Goal: Information Seeking & Learning: Learn about a topic

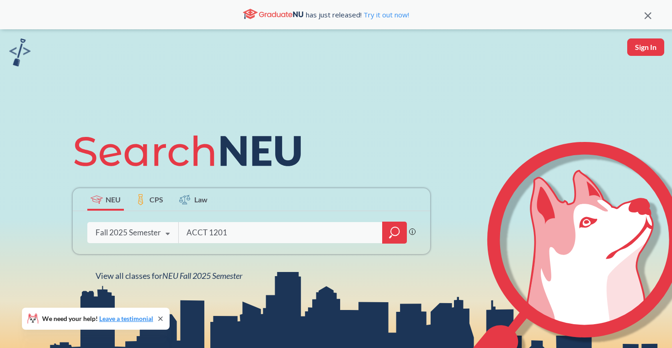
type input "ACCT 1201"
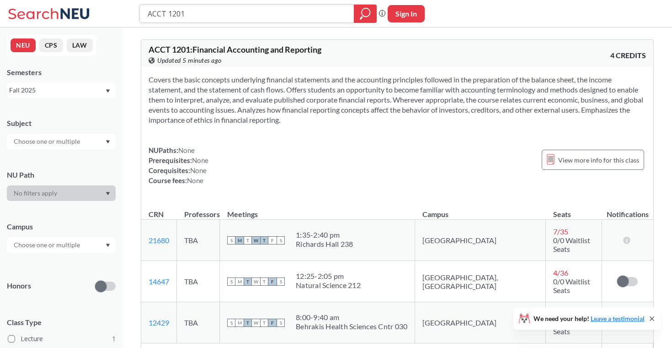
click at [235, 13] on input "ACCT 1201" at bounding box center [247, 14] width 201 height 16
type input "CS 1802"
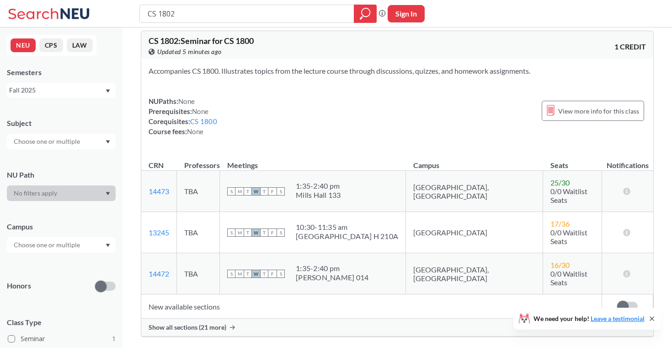
scroll to position [13, 0]
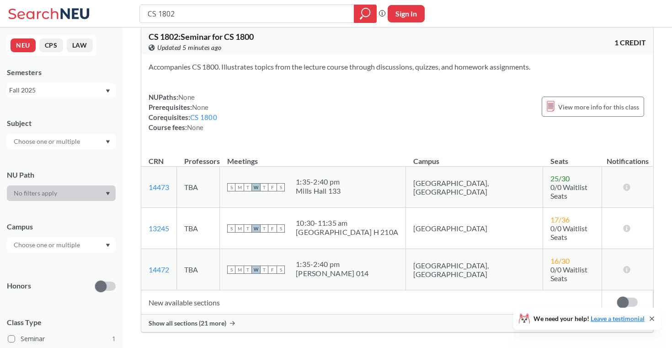
click at [198, 319] on span "Show all sections (21 more)" at bounding box center [188, 323] width 78 height 8
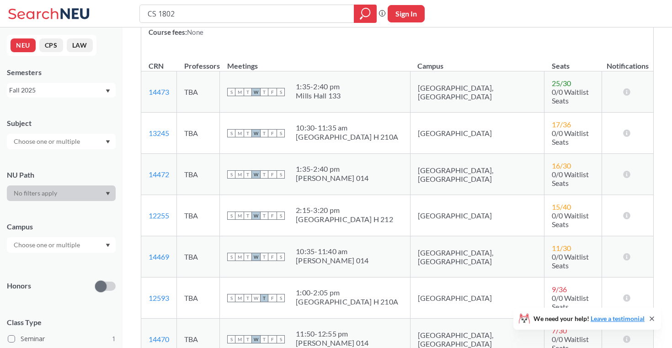
scroll to position [0, 0]
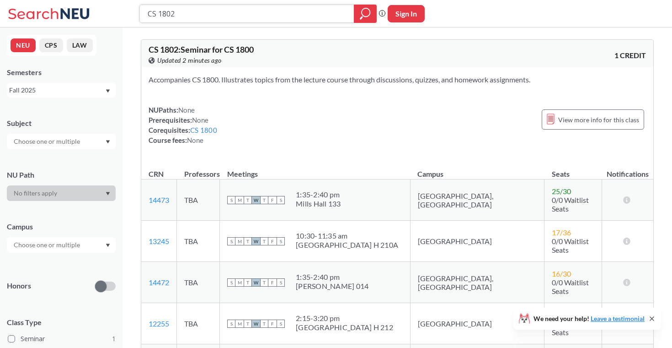
click at [191, 18] on input "CS 1802" at bounding box center [247, 14] width 201 height 16
type input "CS 1200"
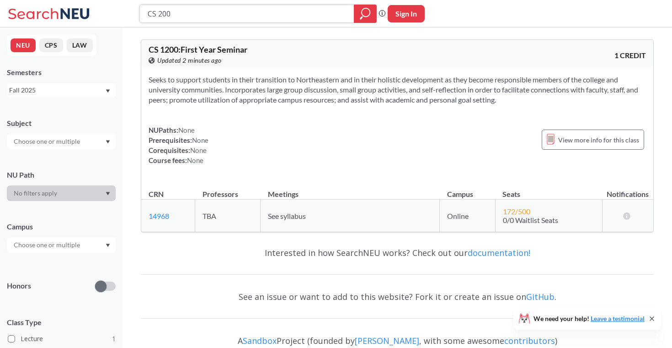
type input "CS 2001"
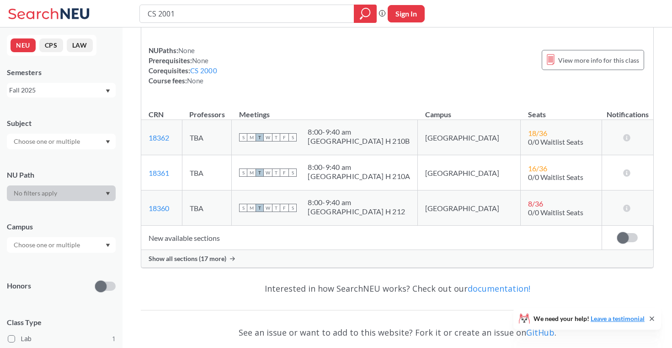
scroll to position [69, 0]
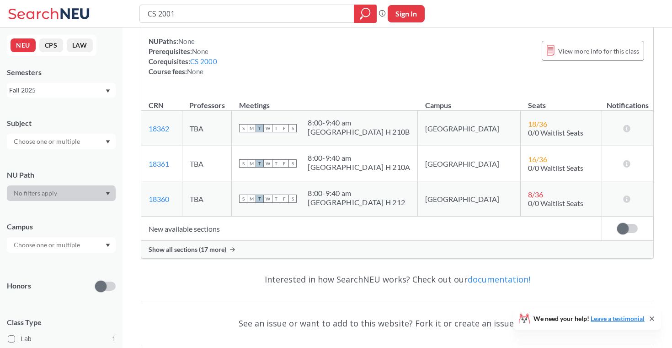
click at [238, 248] on div "Show all sections (17 more)" at bounding box center [397, 249] width 512 height 17
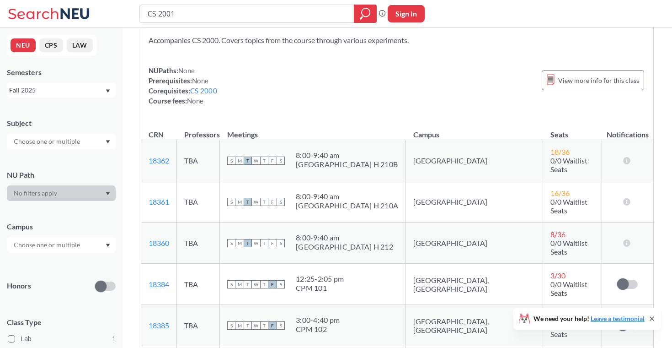
scroll to position [39, 0]
drag, startPoint x: 171, startPoint y: 230, endPoint x: 148, endPoint y: 230, distance: 22.4
click at [148, 230] on td "18360 View this section on Banner." at bounding box center [159, 243] width 36 height 41
copy link "18360"
click at [236, 20] on input "CS 2001" at bounding box center [247, 14] width 201 height 16
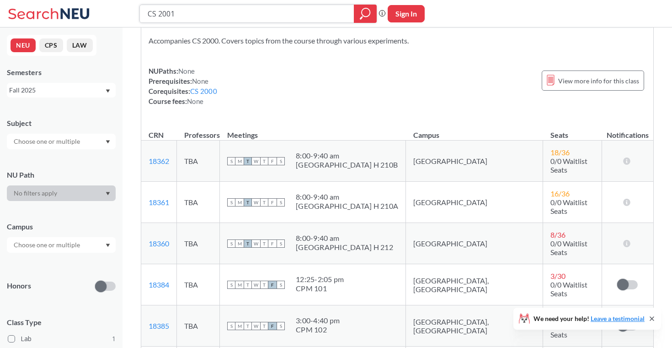
click at [236, 20] on input "CS 2001" at bounding box center [247, 14] width 201 height 16
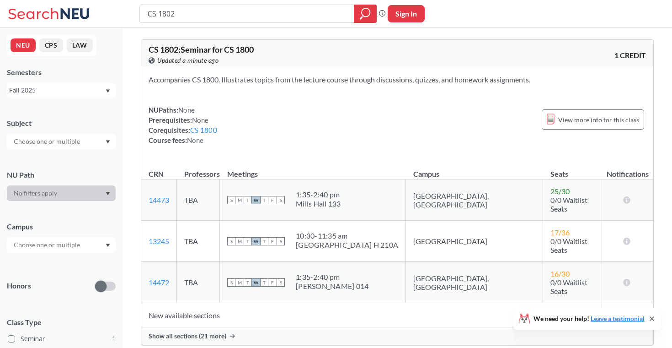
click at [204, 332] on span "Show all sections (21 more)" at bounding box center [188, 336] width 78 height 8
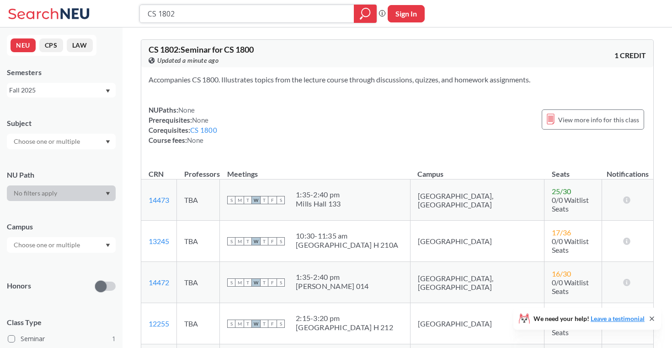
click at [223, 10] on input "CS 1802" at bounding box center [247, 14] width 201 height 16
type input "CS 2000"
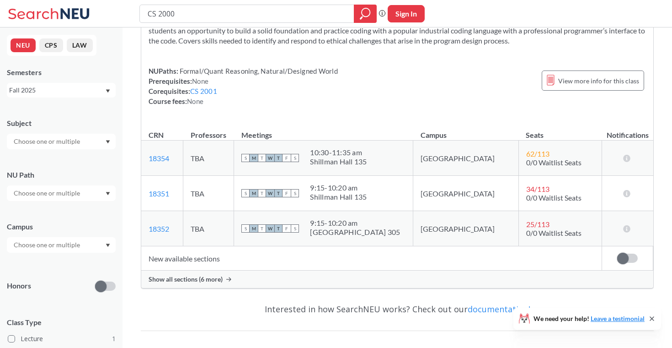
scroll to position [76, 0]
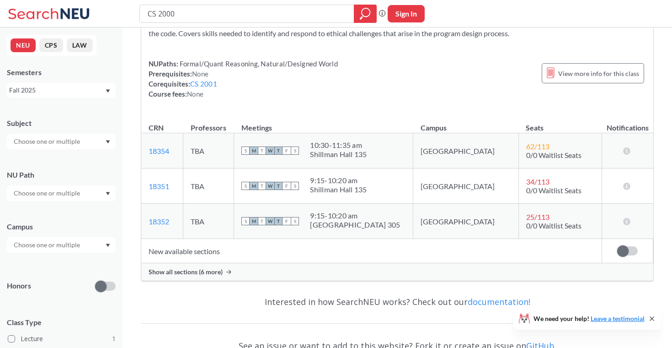
click at [192, 270] on span "Show all sections (6 more)" at bounding box center [186, 272] width 74 height 8
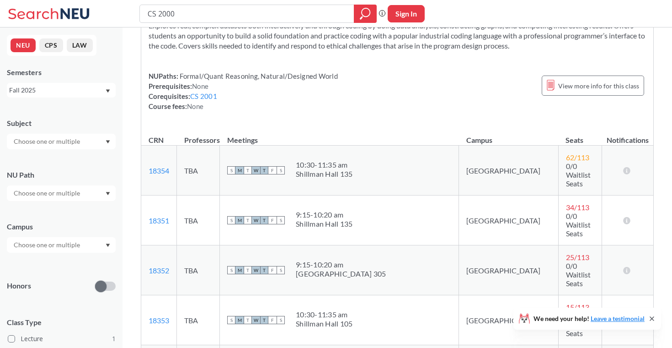
scroll to position [0, 0]
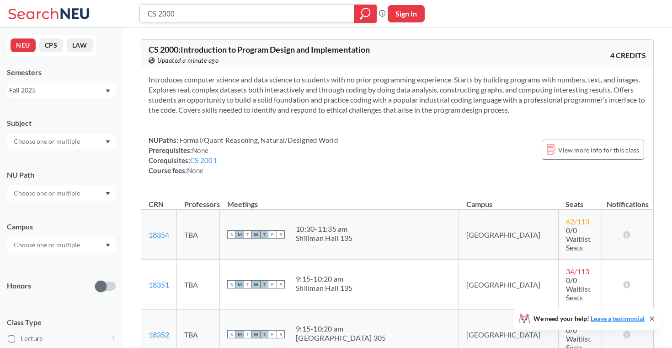
click at [199, 15] on input "CS 2000" at bounding box center [247, 14] width 201 height 16
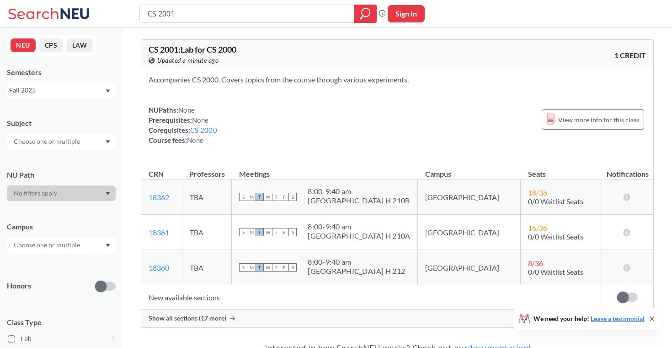
click at [189, 296] on td "New available sections" at bounding box center [371, 297] width 461 height 24
click at [189, 310] on div "Show all sections (17 more)" at bounding box center [397, 317] width 512 height 17
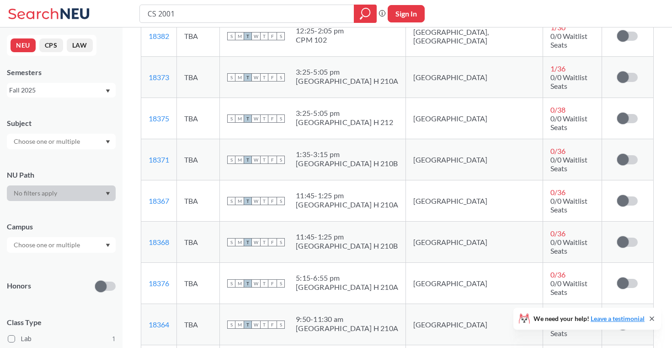
scroll to position [233, 0]
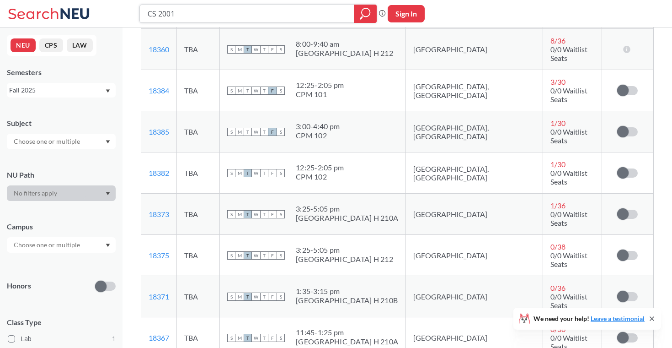
click at [209, 16] on input "CS 2001" at bounding box center [247, 14] width 201 height 16
type input "CS 200"
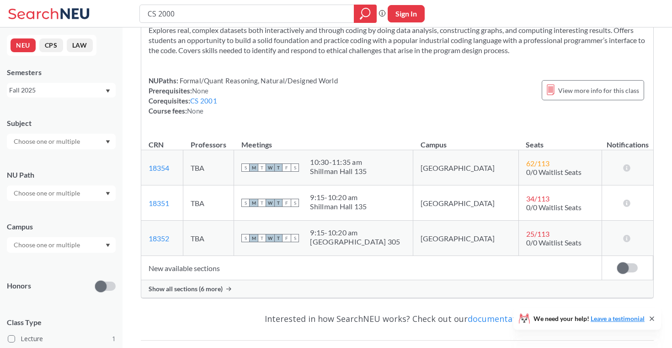
click at [204, 285] on span "Show all sections (6 more)" at bounding box center [186, 288] width 74 height 8
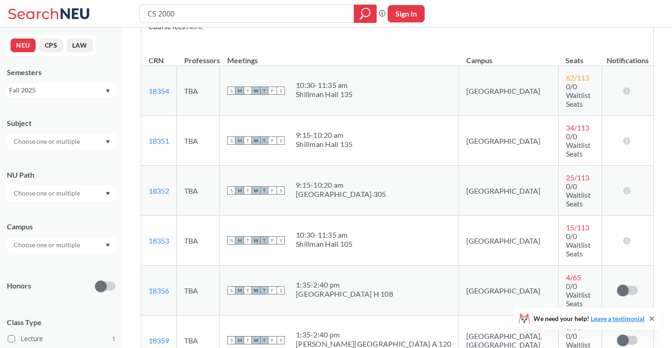
scroll to position [368, 0]
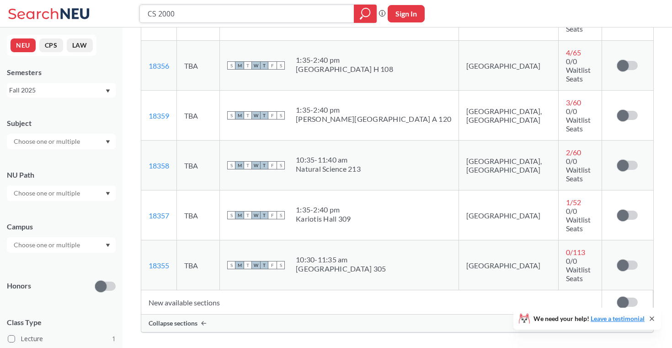
click at [207, 16] on input "CS 2000" at bounding box center [247, 14] width 201 height 16
click at [207, 10] on input "CS 2000" at bounding box center [247, 14] width 201 height 16
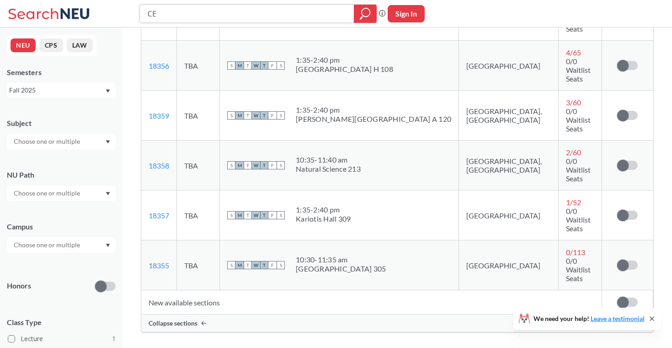
type input "C"
type input "ENGW 1111"
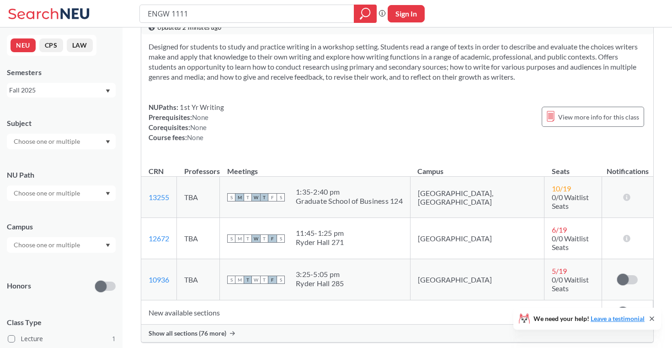
scroll to position [39, 0]
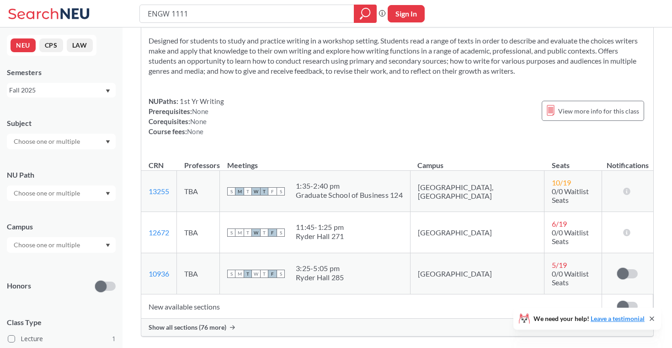
click at [181, 294] on td "New available sections" at bounding box center [371, 306] width 461 height 24
click at [187, 323] on span "Show all sections (76 more)" at bounding box center [188, 327] width 78 height 8
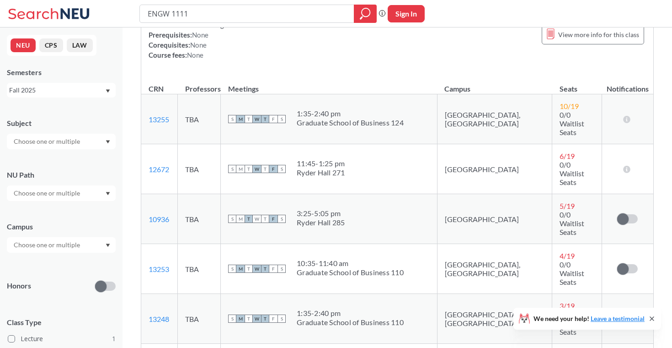
scroll to position [0, 0]
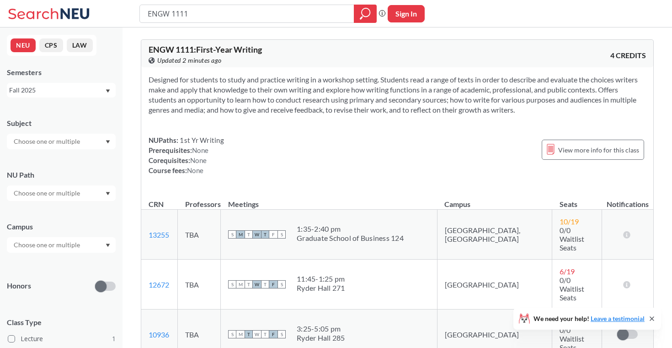
click at [267, 27] on div "ENGW 1111 Phrase search guarantees the exact search appears in the results. Ex.…" at bounding box center [336, 13] width 672 height 27
click at [282, 18] on input "ENGW 1111" at bounding box center [247, 14] width 201 height 16
type input "CS 1800"
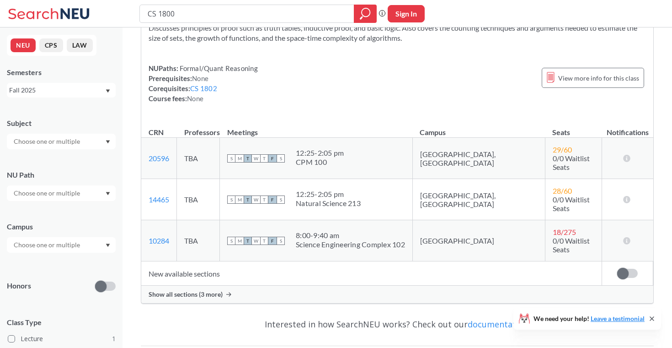
scroll to position [90, 0]
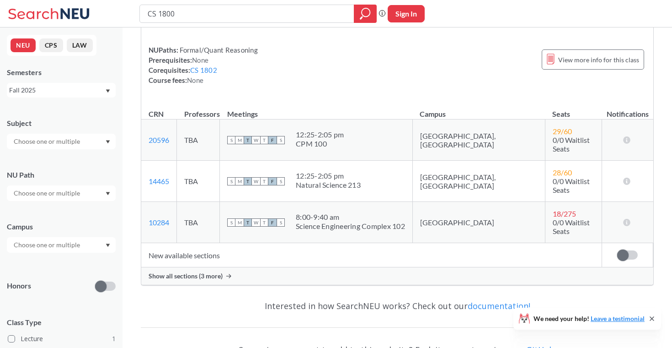
click at [201, 243] on td "New available sections" at bounding box center [371, 255] width 461 height 24
click at [201, 272] on span "Show all sections (3 more)" at bounding box center [186, 276] width 74 height 8
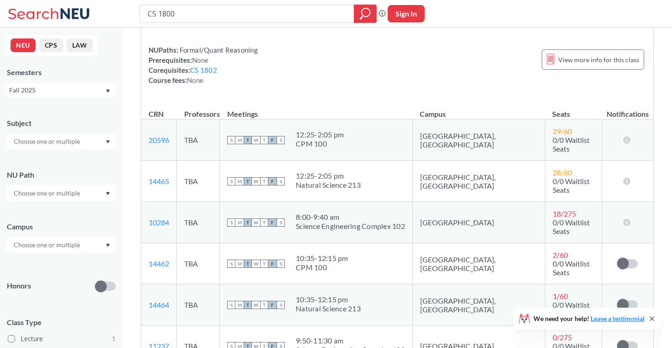
scroll to position [214, 0]
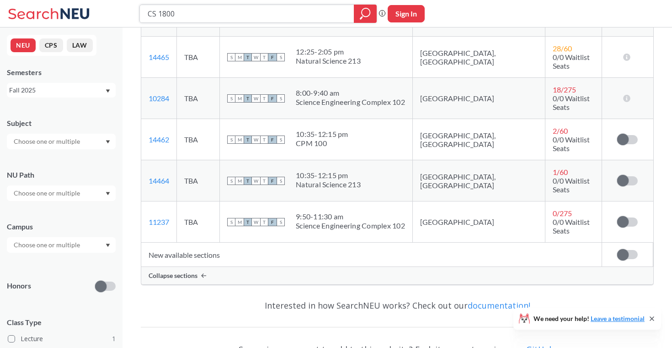
click at [299, 6] on input "CS 1800" at bounding box center [247, 14] width 201 height 16
type input "ACCT 1201"
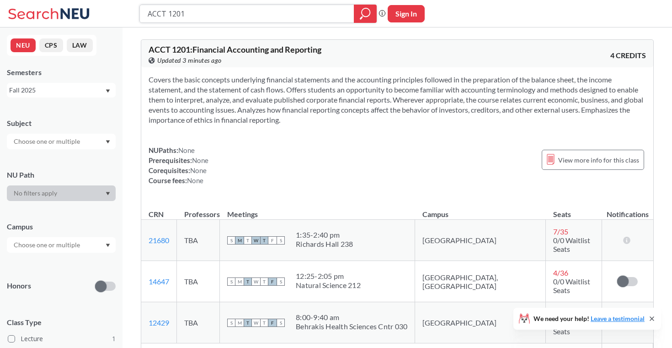
scroll to position [93, 0]
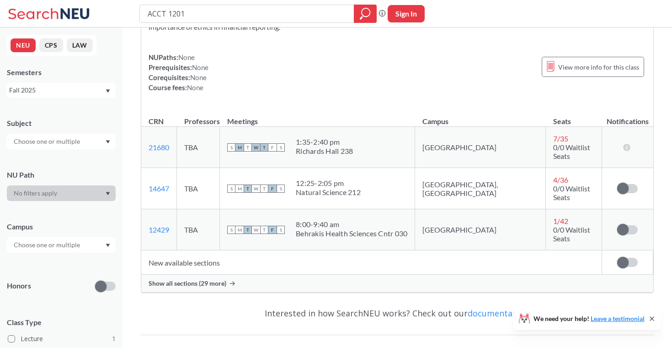
click at [211, 279] on span "Show all sections (29 more)" at bounding box center [188, 283] width 78 height 8
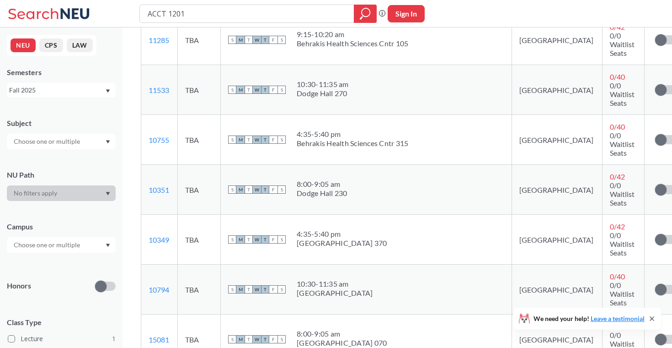
scroll to position [853, 0]
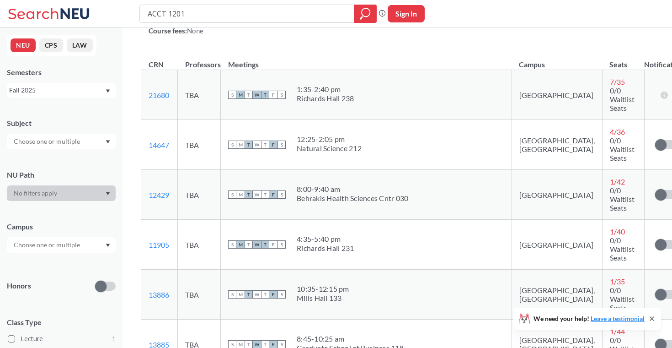
scroll to position [124, 0]
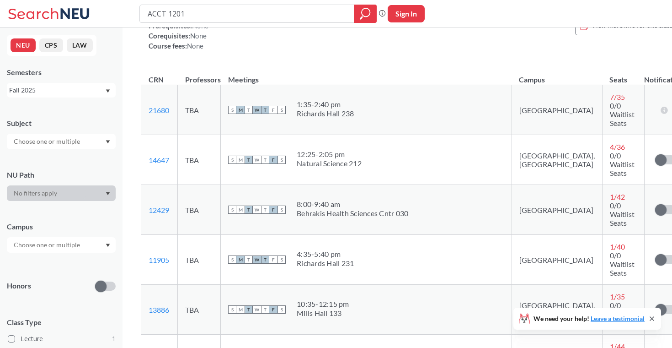
click at [202, 111] on td "TBA" at bounding box center [199, 110] width 43 height 50
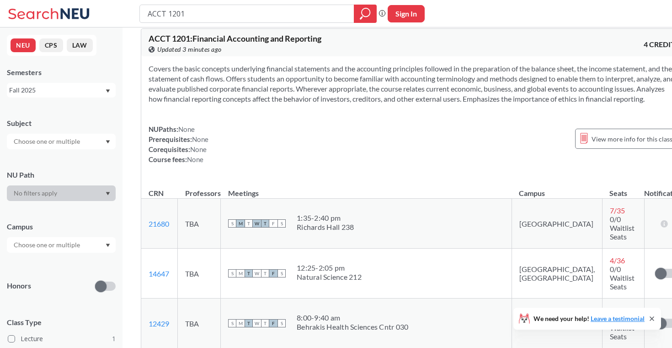
scroll to position [11, 0]
click at [59, 141] on input "text" at bounding box center [47, 141] width 77 height 11
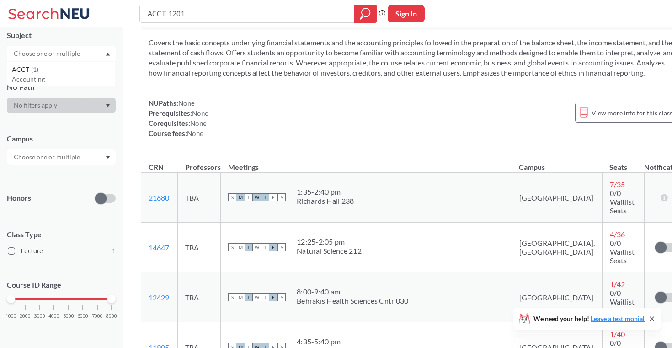
scroll to position [86, 0]
click at [77, 163] on input "text" at bounding box center [47, 158] width 77 height 11
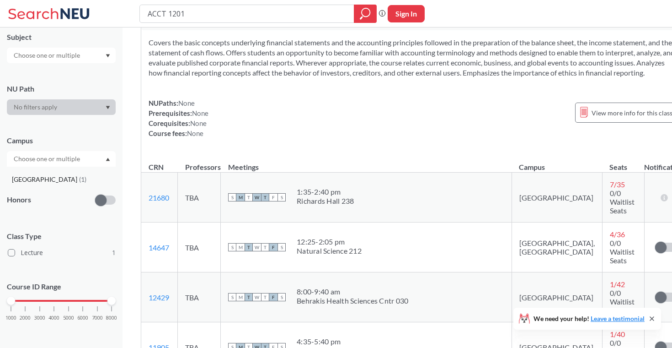
click at [62, 176] on div "Boston ( 1 )" at bounding box center [63, 179] width 103 height 10
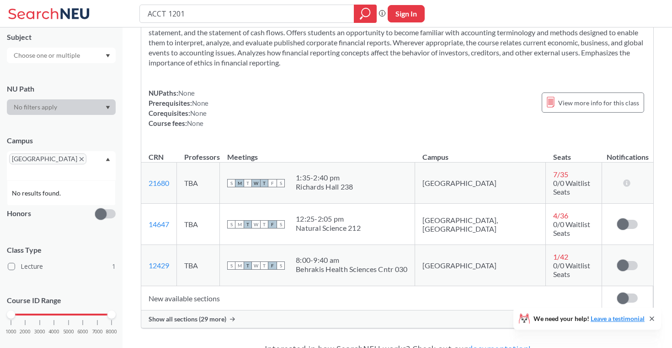
scroll to position [103, 0]
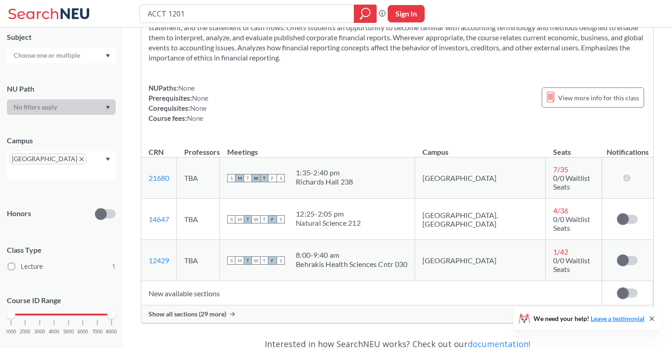
click at [205, 310] on span "Show all sections (29 more)" at bounding box center [188, 314] width 78 height 8
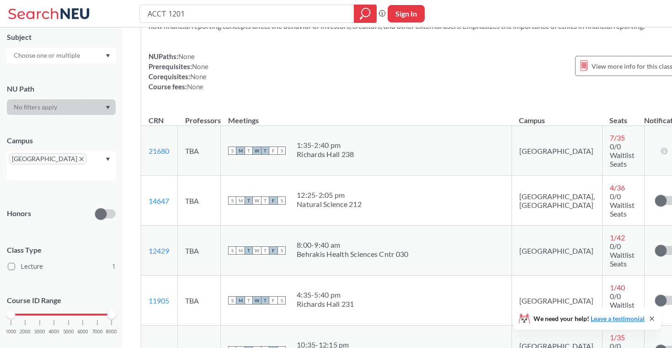
scroll to position [133, 0]
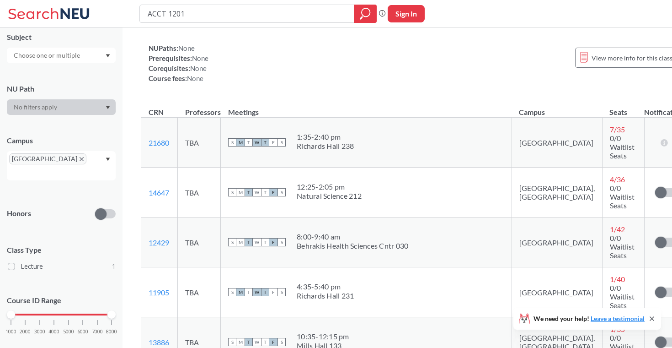
click at [69, 163] on div "[GEOGRAPHIC_DATA]" at bounding box center [61, 165] width 109 height 29
click at [37, 161] on span "[GEOGRAPHIC_DATA]" at bounding box center [47, 158] width 77 height 11
click at [342, 98] on div "Covers the basic concepts underlying financial statements and the accounting pr…" at bounding box center [414, 36] width 546 height 123
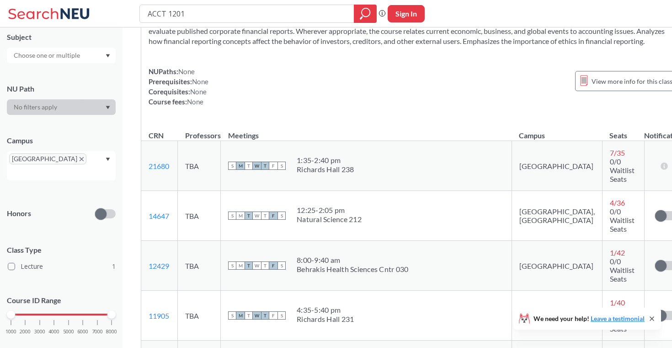
scroll to position [111, 0]
click at [311, 27] on div "ACCT 1201 Phrase search guarantees the exact search appears in the results. Ex.…" at bounding box center [336, 13] width 672 height 27
click at [315, 16] on input "ACCT 1201" at bounding box center [247, 14] width 201 height 16
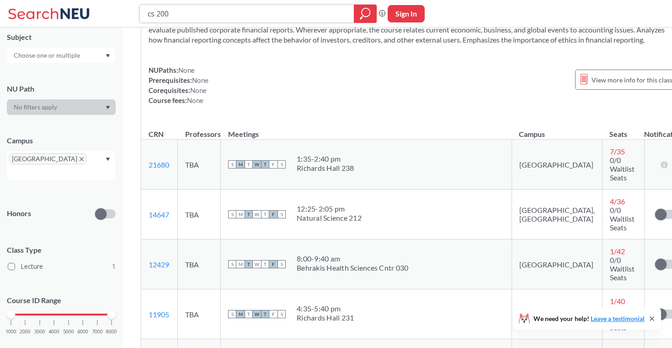
type input "cs 2001"
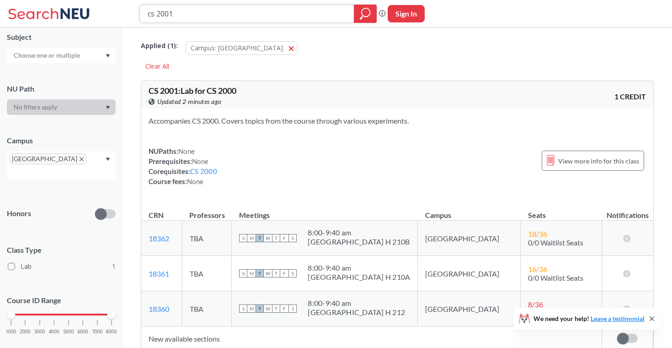
scroll to position [102, 0]
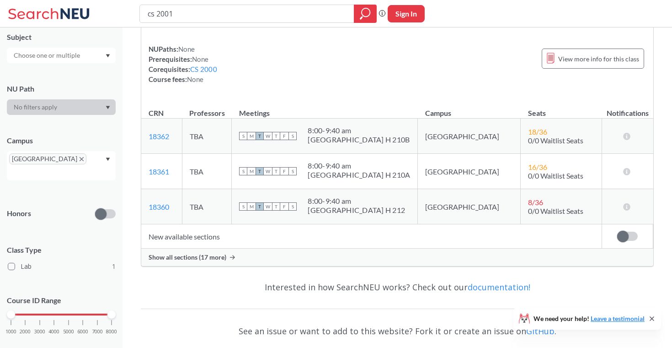
click at [223, 258] on span "Show all sections (17 more)" at bounding box center [188, 257] width 78 height 8
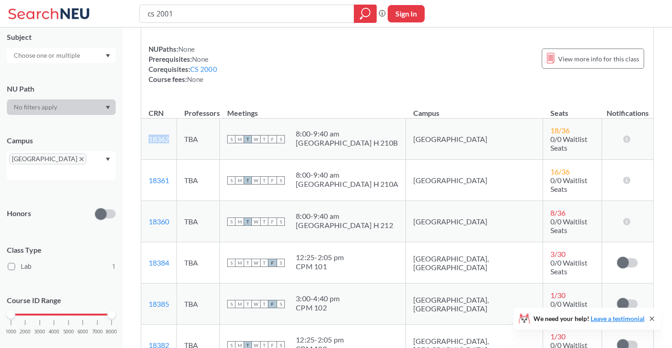
drag, startPoint x: 171, startPoint y: 138, endPoint x: 151, endPoint y: 139, distance: 20.1
click at [151, 139] on td "18362 View this section on Banner." at bounding box center [159, 138] width 36 height 41
click at [176, 135] on td "18362 View this section on Banner." at bounding box center [159, 138] width 36 height 41
drag, startPoint x: 179, startPoint y: 134, endPoint x: 146, endPoint y: 139, distance: 33.8
click at [145, 139] on td "18362 View this section on Banner." at bounding box center [159, 138] width 36 height 41
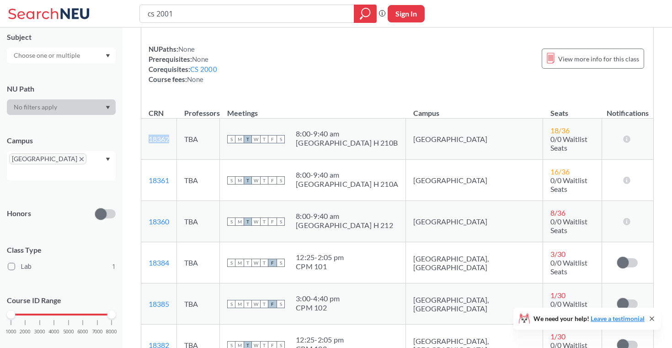
copy link "18362"
click at [235, 17] on input "cs 2001" at bounding box center [247, 14] width 201 height 16
type input "ENGW 1111"
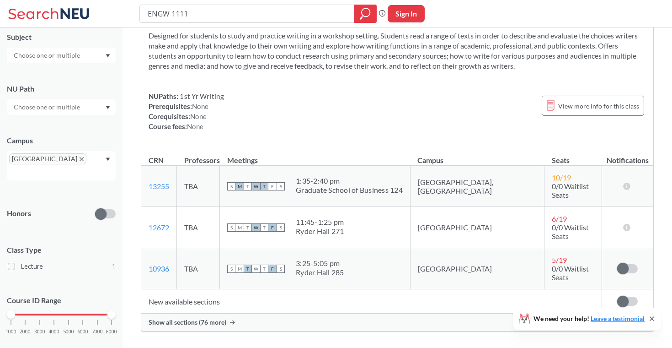
scroll to position [96, 0]
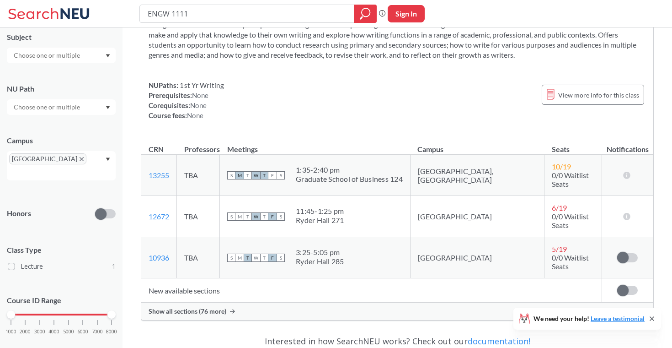
click at [209, 307] on span "Show all sections (76 more)" at bounding box center [188, 311] width 78 height 8
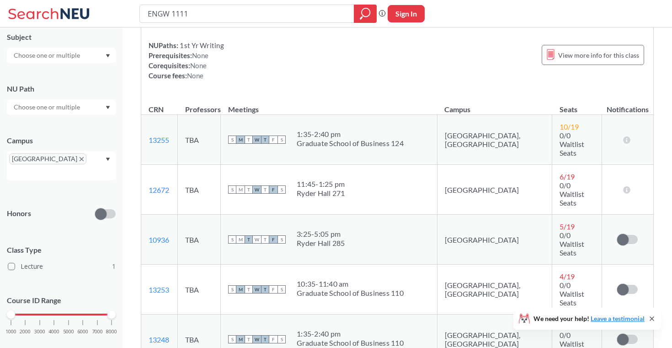
scroll to position [136, 0]
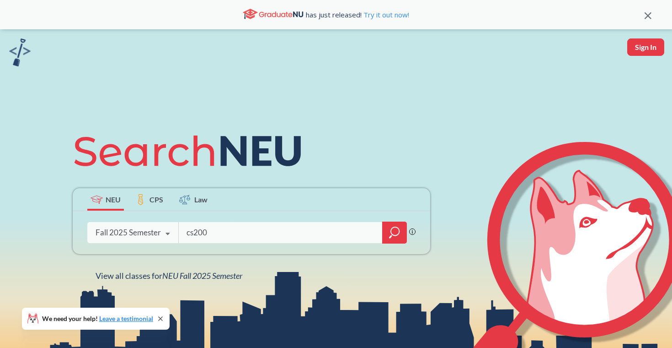
type input "cs2000"
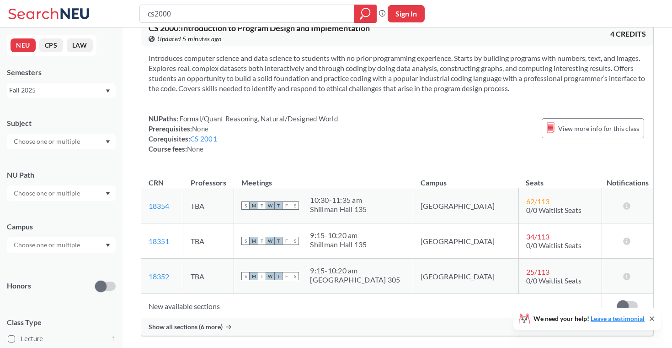
scroll to position [37, 0]
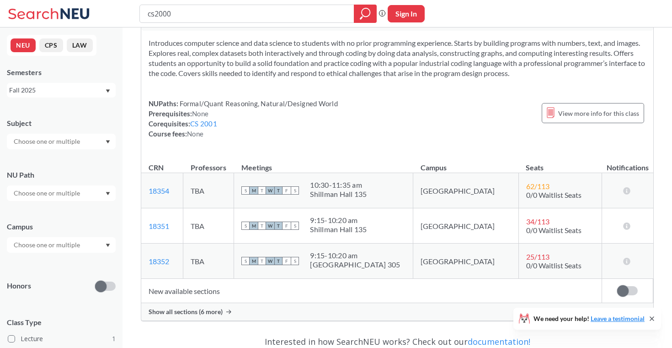
click at [188, 304] on div "Show all sections (6 more)" at bounding box center [397, 311] width 512 height 17
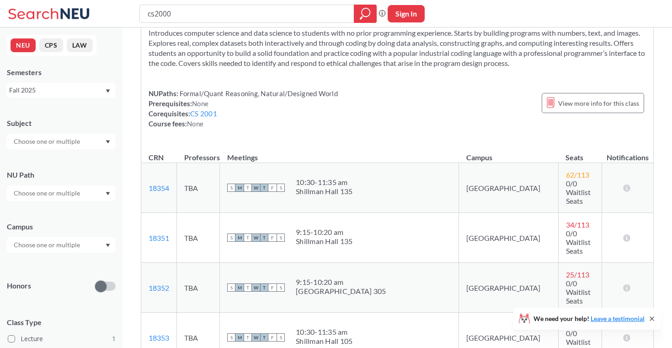
scroll to position [52, 0]
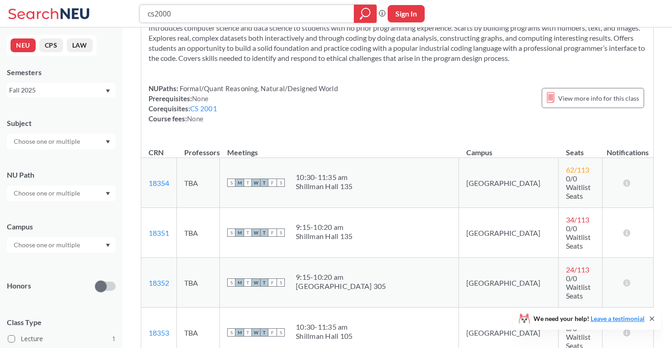
click at [278, 19] on input "cs2000" at bounding box center [247, 14] width 201 height 16
type input "cs1800"
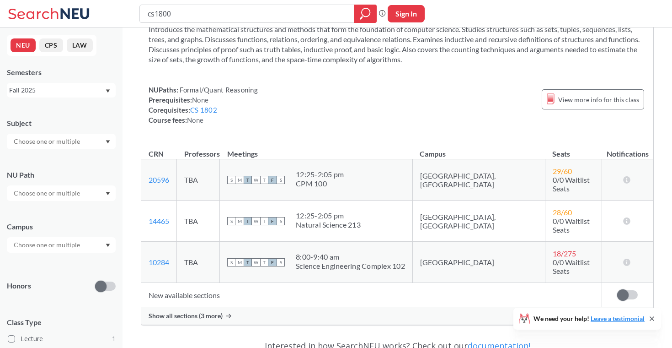
scroll to position [57, 0]
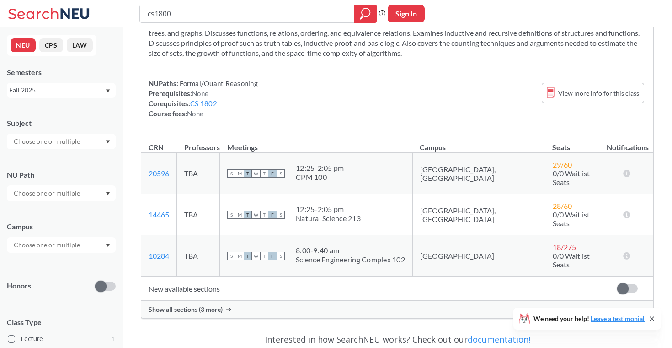
click at [205, 276] on td "New available sections" at bounding box center [371, 288] width 461 height 24
click at [204, 305] on span "Show all sections (3 more)" at bounding box center [186, 309] width 74 height 8
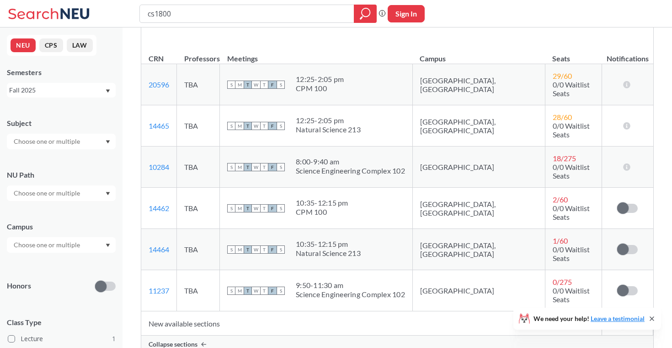
scroll to position [119, 0]
